Goal: Task Accomplishment & Management: Manage account settings

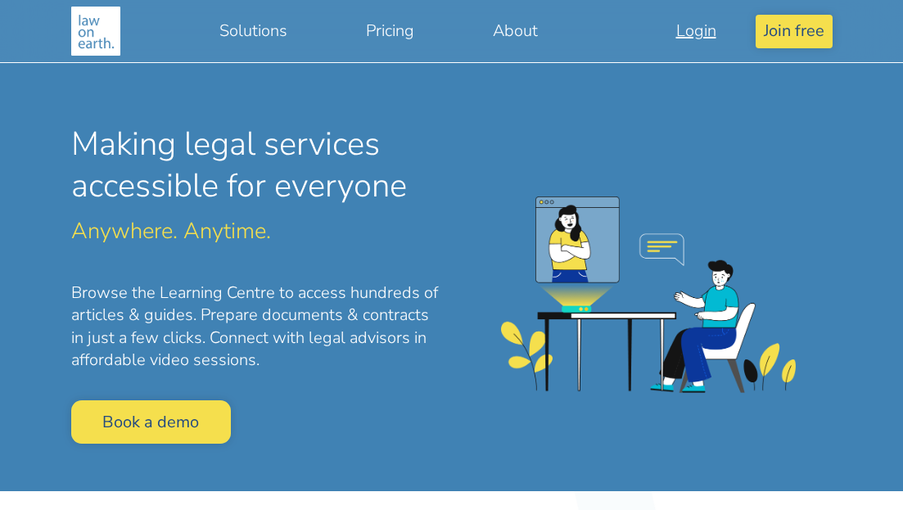
click at [697, 29] on link "Login" at bounding box center [696, 31] width 119 height 38
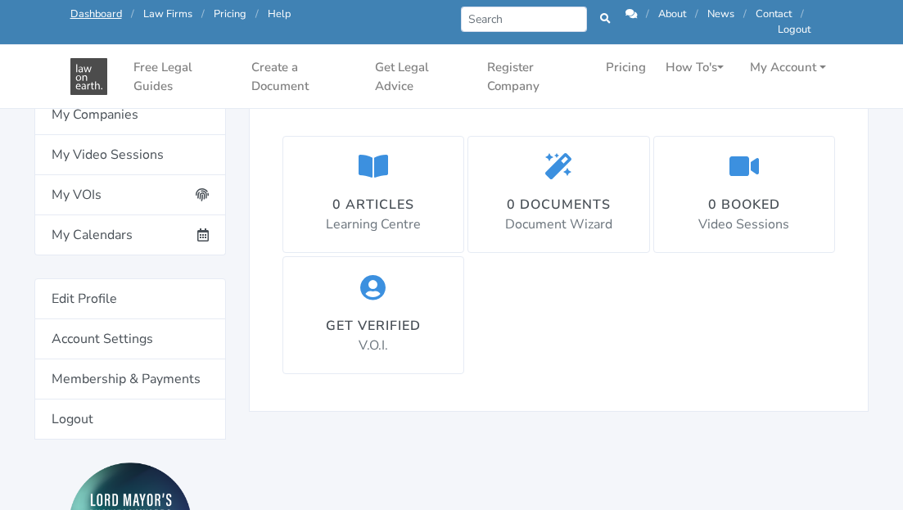
scroll to position [345, 0]
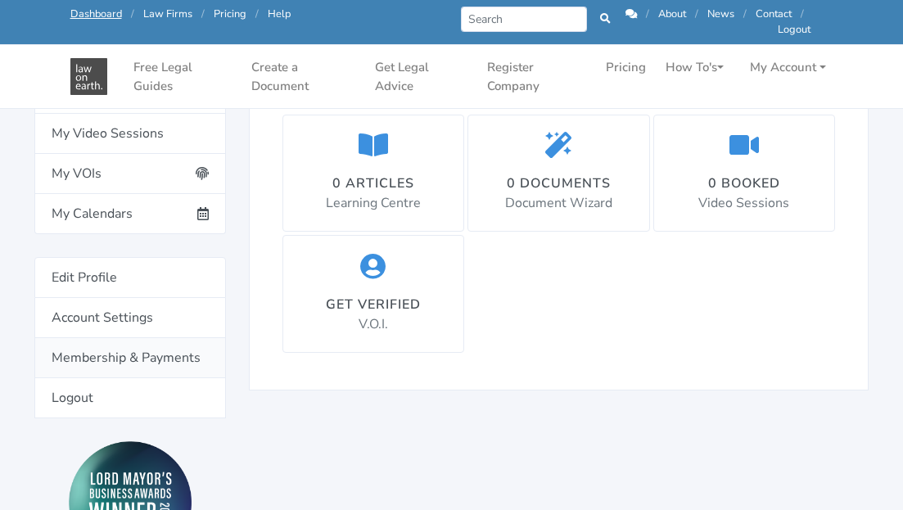
click at [137, 353] on link "Membership & Payments" at bounding box center [129, 358] width 191 height 40
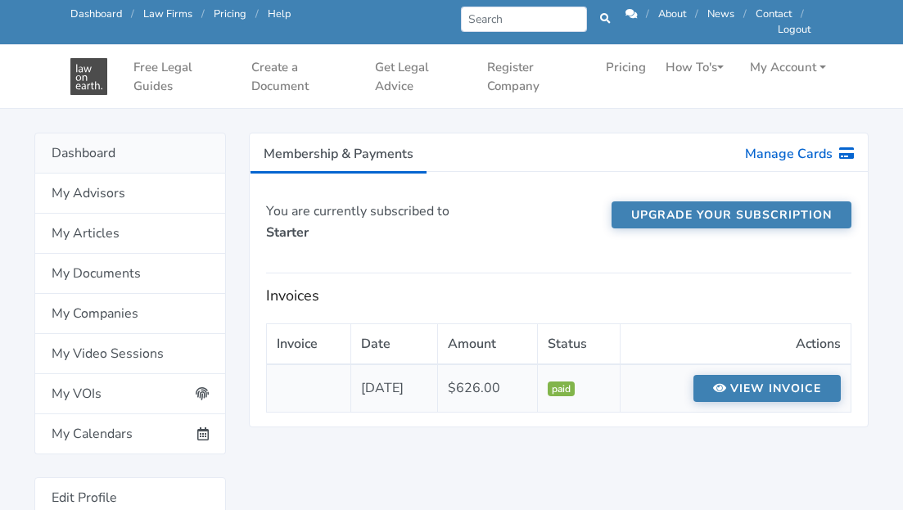
scroll to position [138, 0]
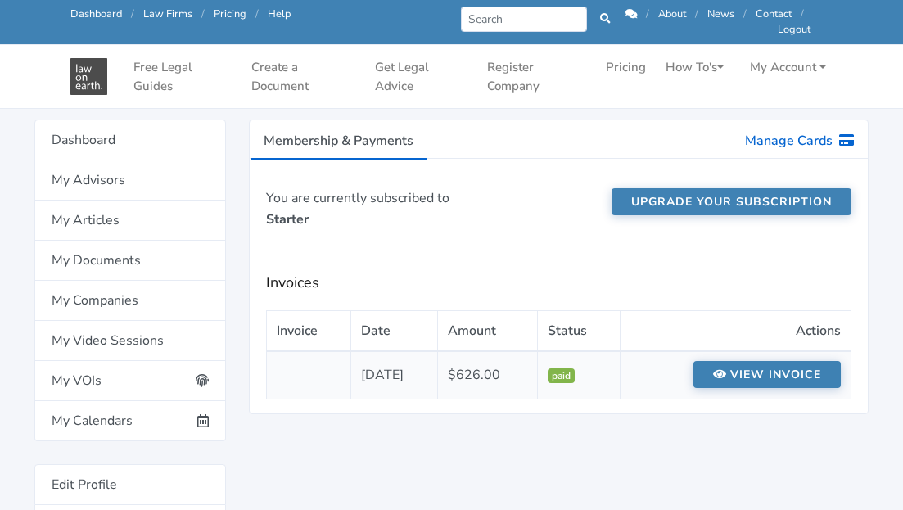
click at [750, 380] on link "View invoice" at bounding box center [766, 374] width 147 height 27
